Goal: Check status

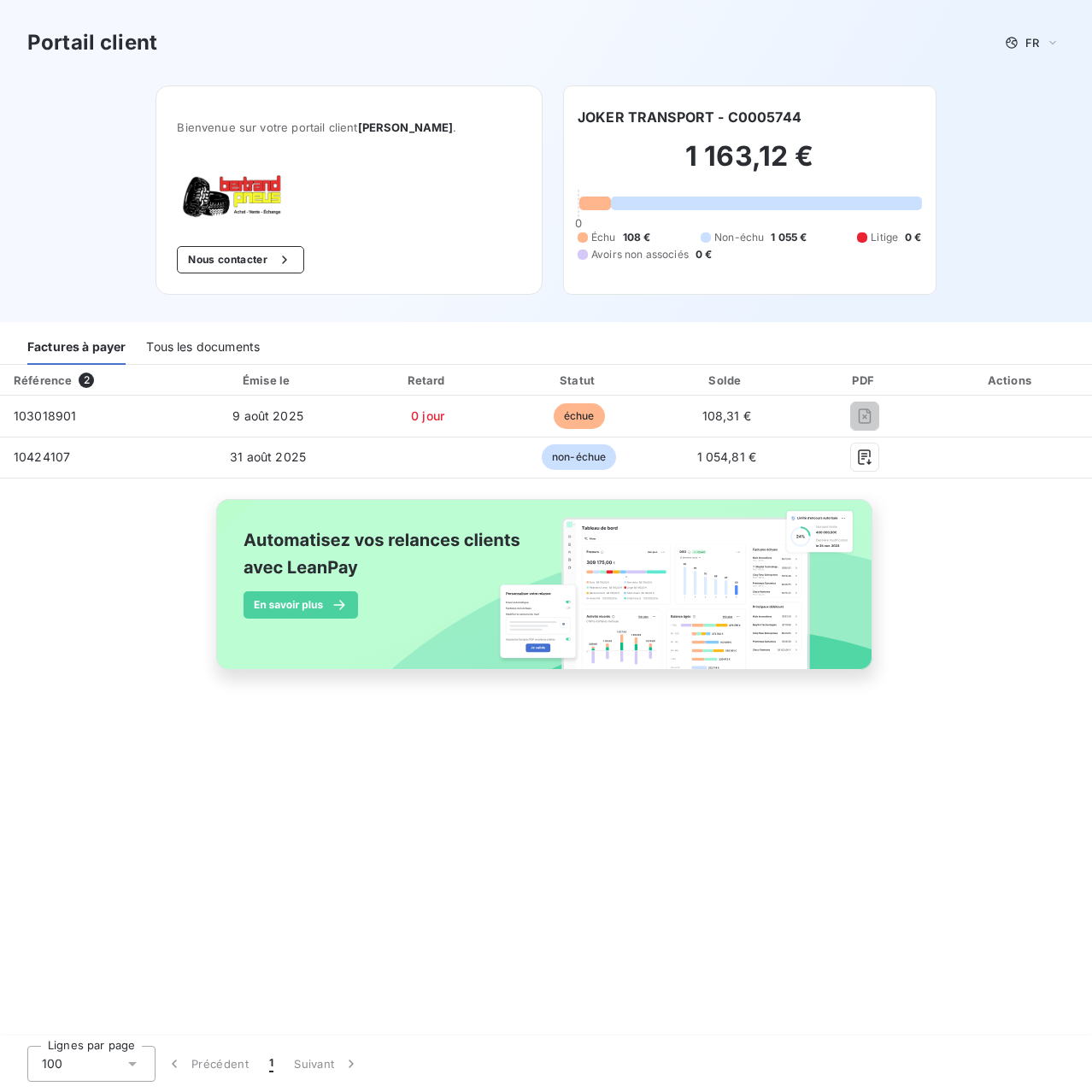
click at [976, 637] on div "Référence 2 Émise le Retard Statut Solde PDF Actions 103018901 [DATE] 0 jour éc…" at bounding box center [546, 536] width 1092 height 344
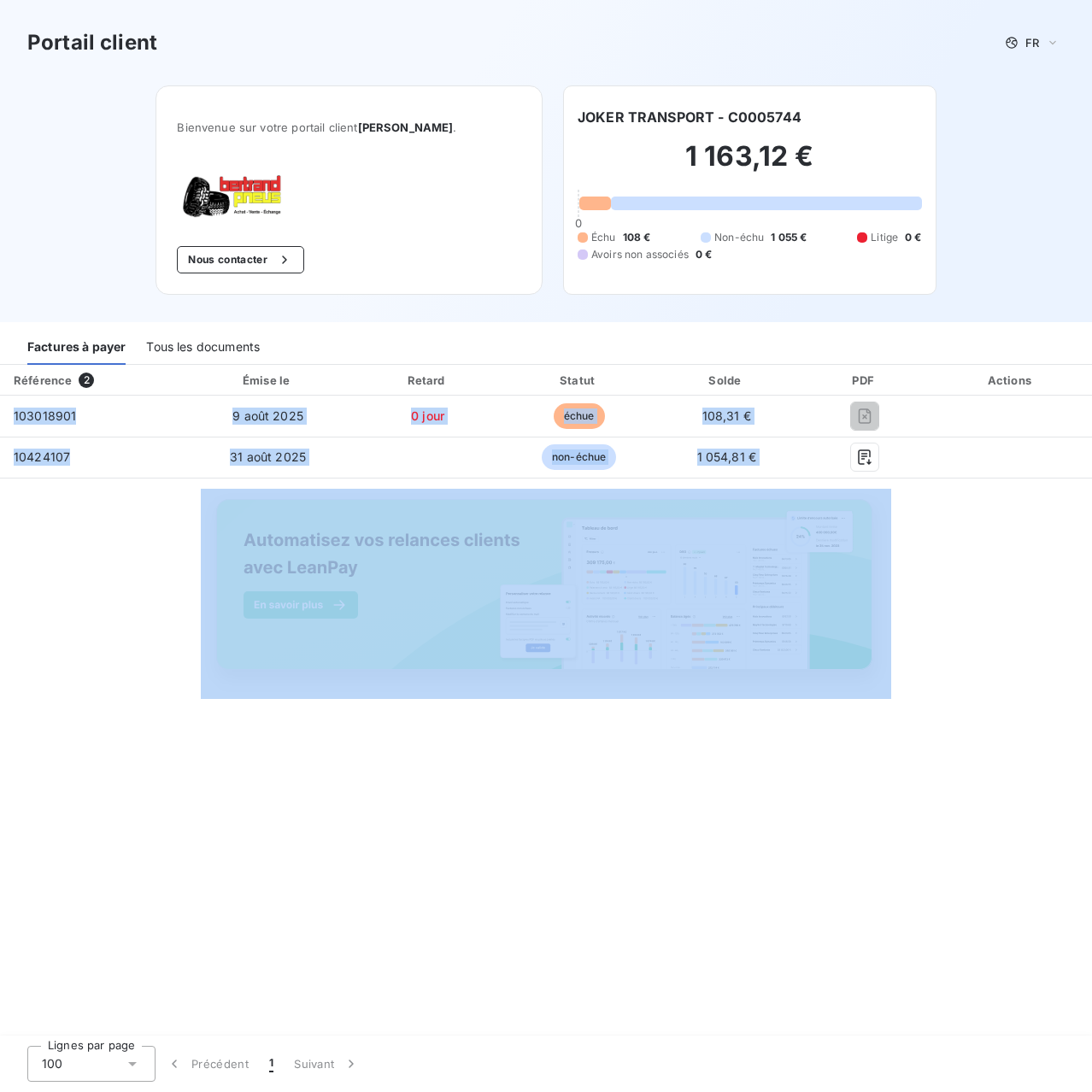
drag, startPoint x: 982, startPoint y: 521, endPoint x: 9, endPoint y: 370, distance: 984.6
click at [9, 370] on div "Référence 2 Émise le Retard Statut Solde PDF Actions 103018901 [DATE] 0 jour éc…" at bounding box center [546, 536] width 1092 height 344
click at [117, 549] on div "Référence 2 Émise le Retard Statut Solde PDF Actions 103018901 [DATE] 0 jour éc…" at bounding box center [546, 536] width 1092 height 344
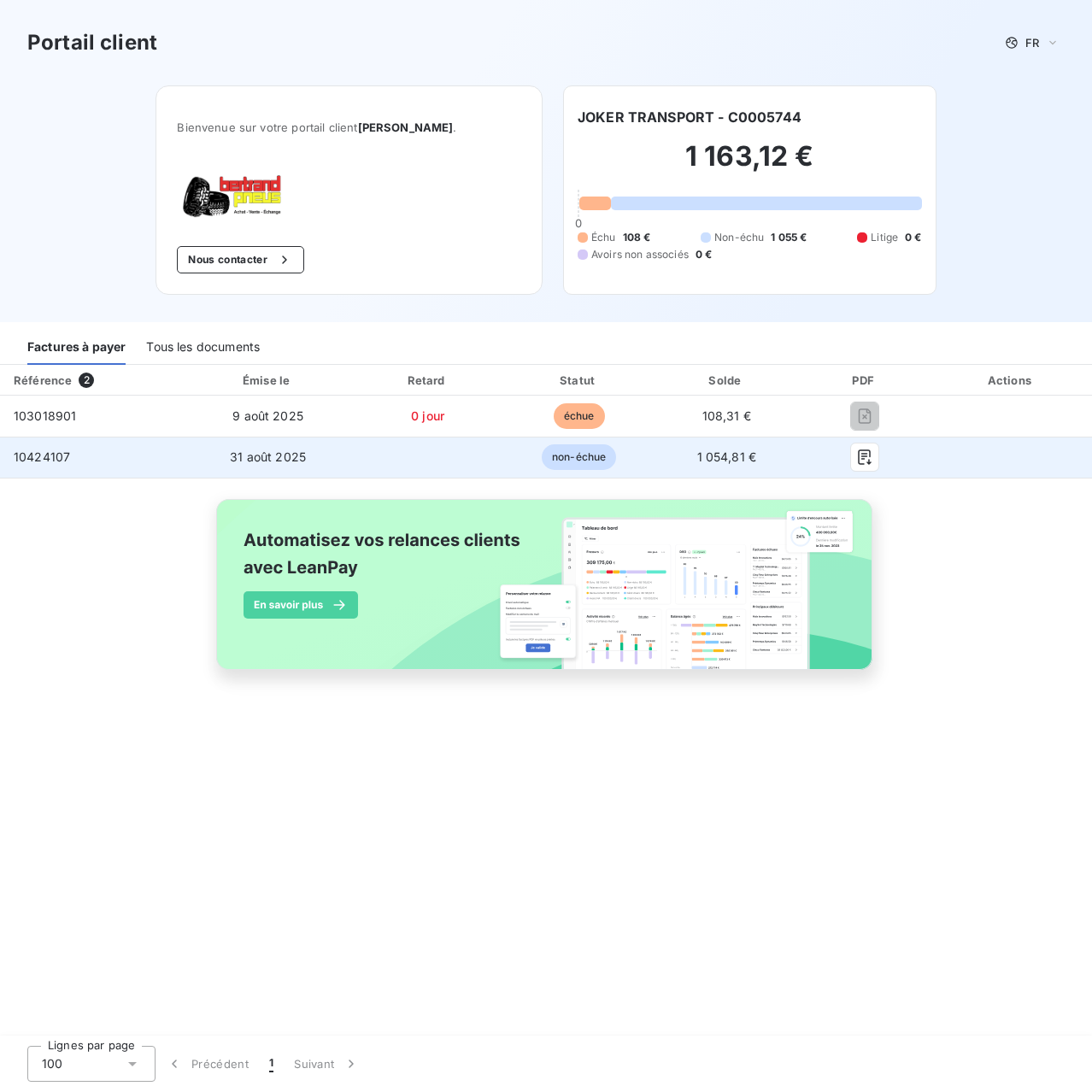
click at [732, 452] on span "1 054,81 €" at bounding box center [727, 456] width 60 height 14
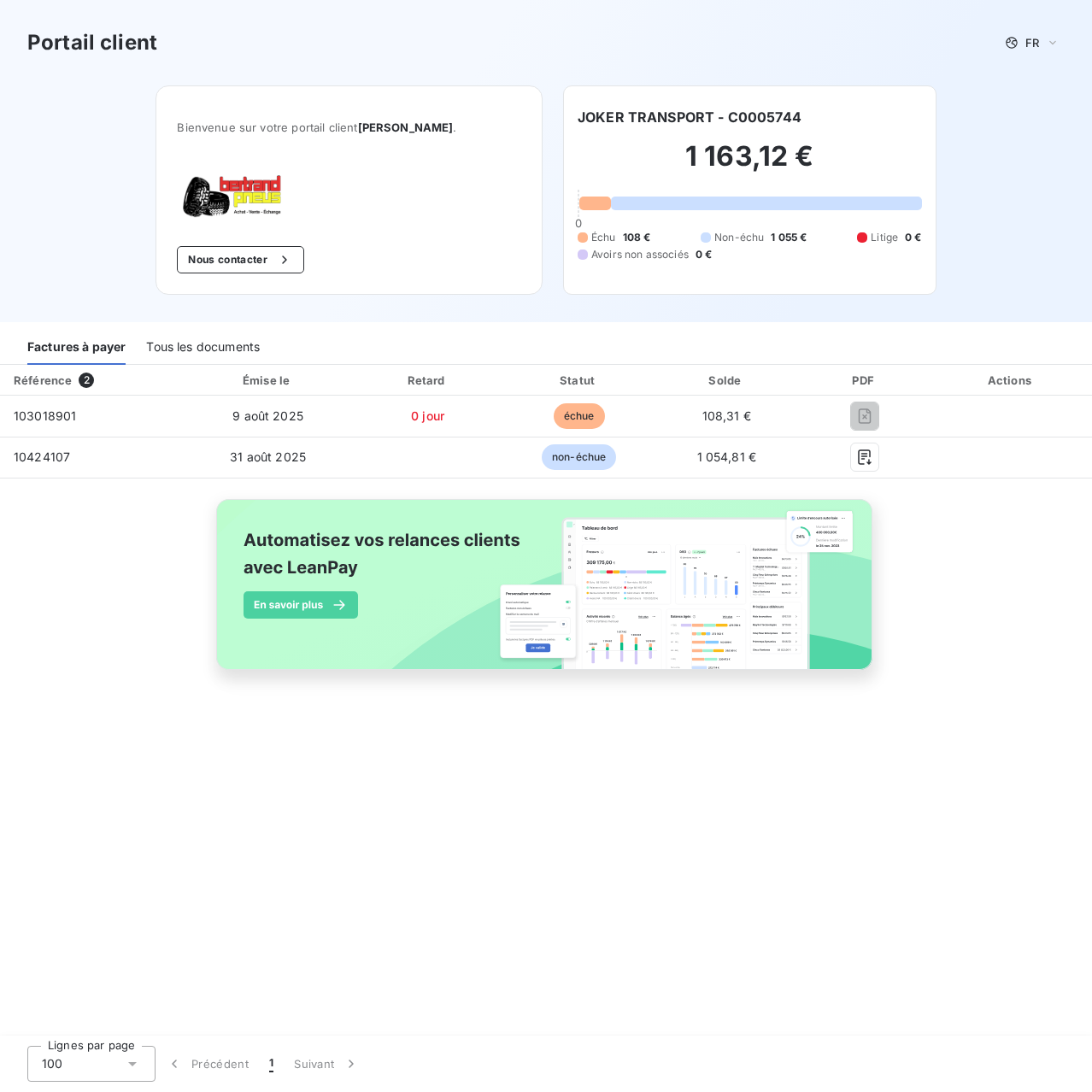
click at [1026, 527] on div "Référence 2 Émise le Retard Statut Solde PDF Actions 103018901 [DATE] 0 jour éc…" at bounding box center [546, 536] width 1092 height 344
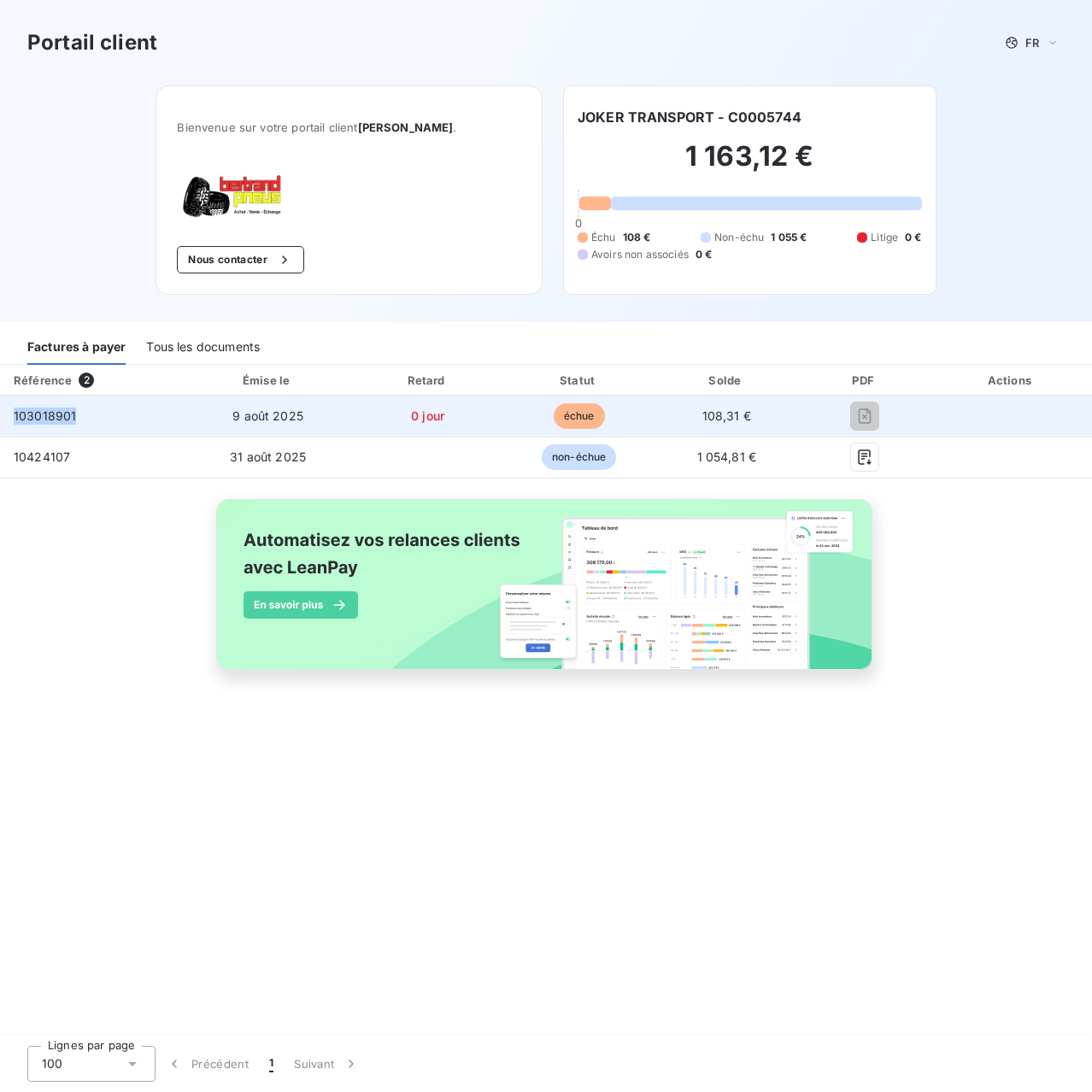
drag, startPoint x: 124, startPoint y: 427, endPoint x: 6, endPoint y: 416, distance: 118.5
click at [6, 416] on td "103018901" at bounding box center [92, 416] width 184 height 41
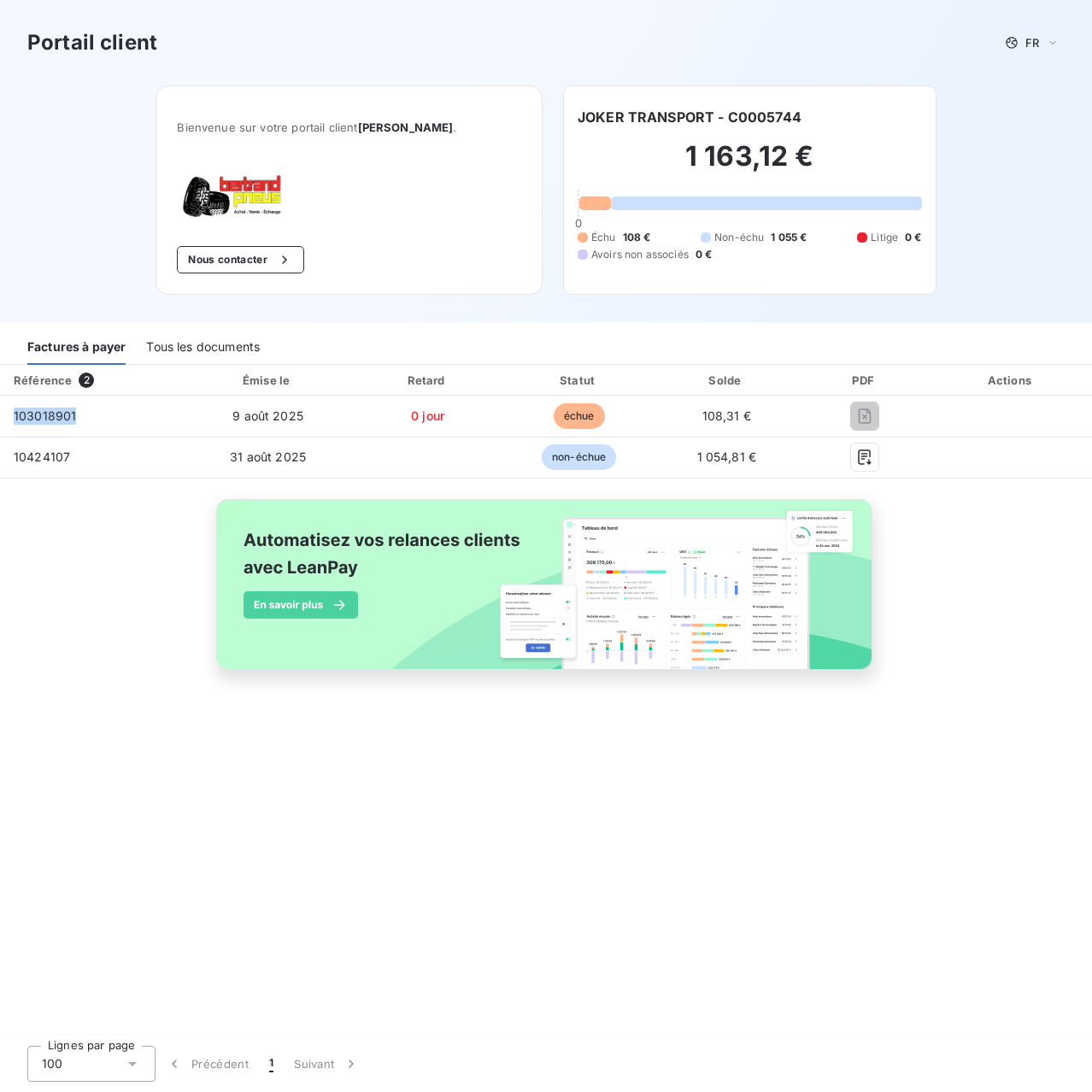
copy span "103018901"
